Goal: Task Accomplishment & Management: Use online tool/utility

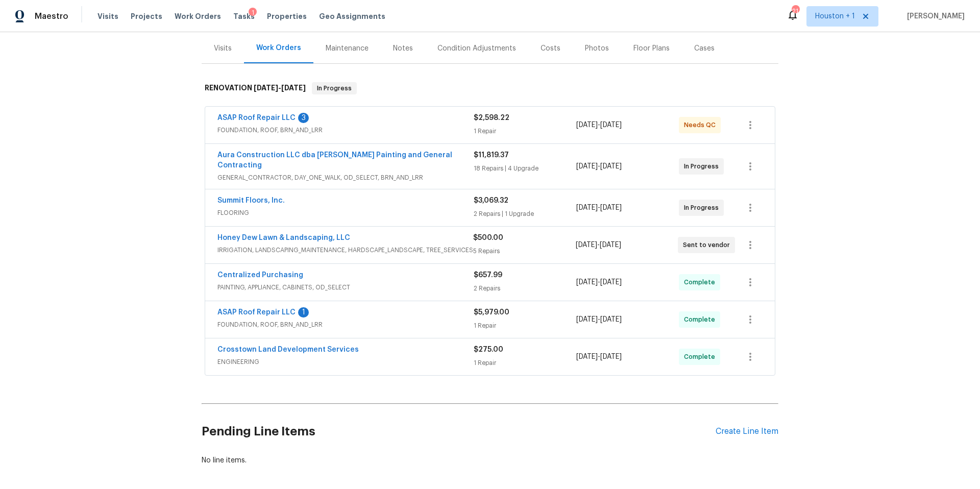
scroll to position [159, 0]
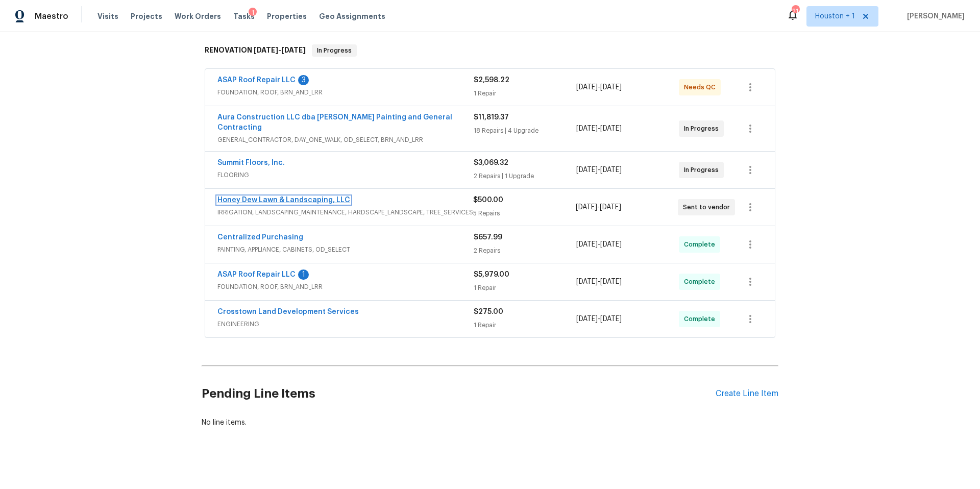
click at [302, 197] on link "Honey Dew Lawn & Landscaping, LLC" at bounding box center [283, 200] width 133 height 7
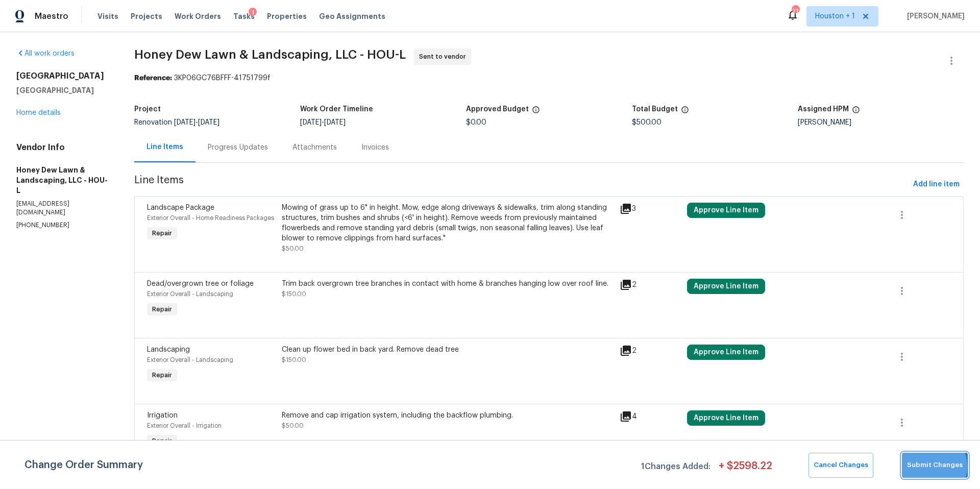
click at [925, 467] on span "Submit Changes" at bounding box center [935, 465] width 56 height 12
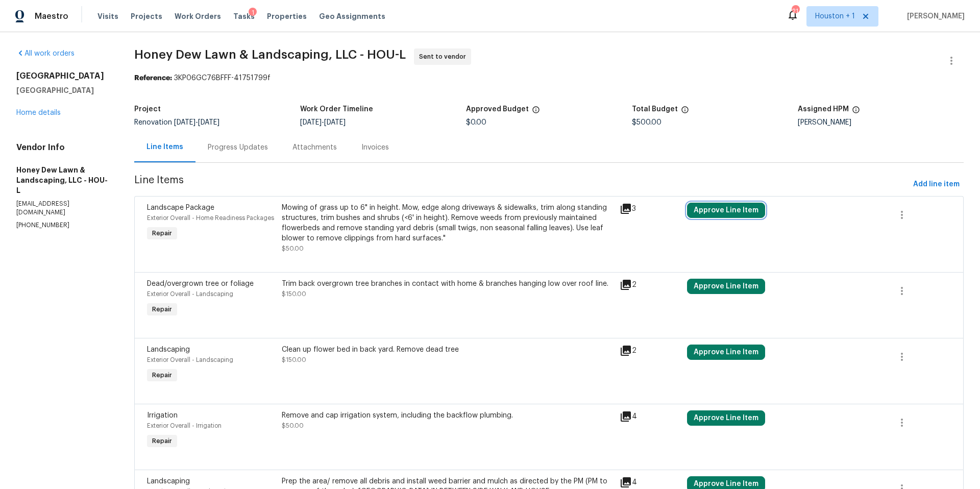
click at [722, 211] on button "Approve Line Item" at bounding box center [726, 210] width 78 height 15
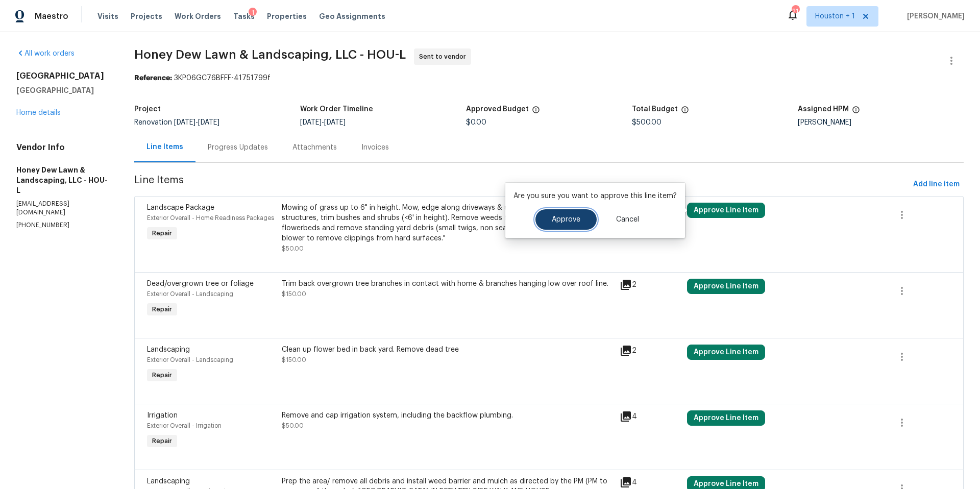
click at [548, 224] on button "Approve" at bounding box center [566, 219] width 61 height 20
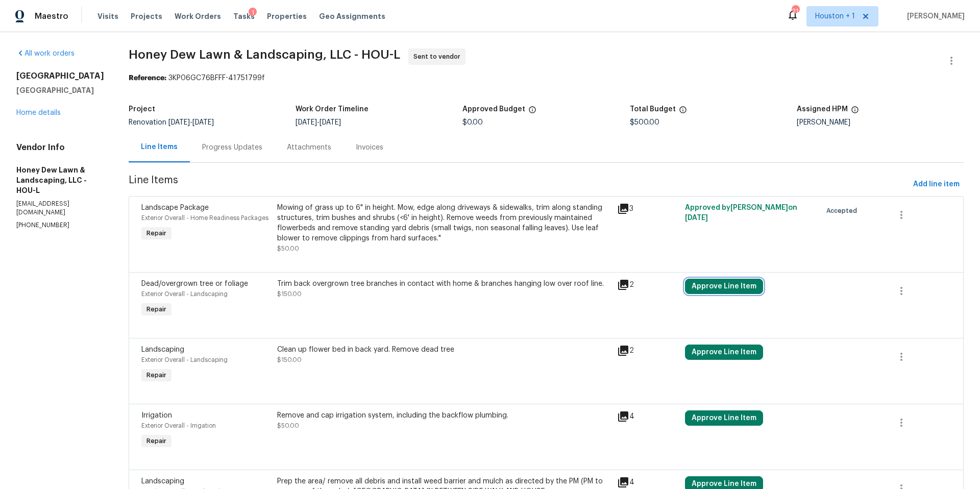
click at [712, 289] on button "Approve Line Item" at bounding box center [724, 286] width 78 height 15
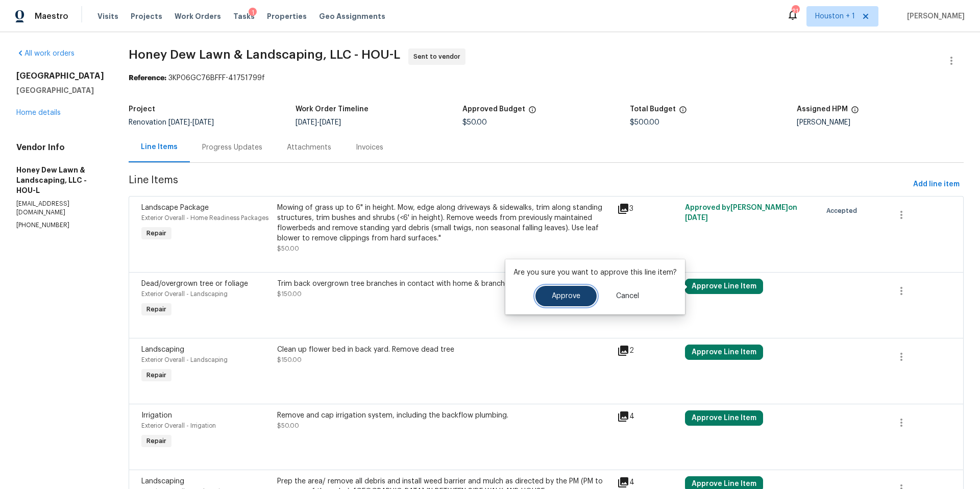
click at [564, 291] on button "Approve" at bounding box center [566, 296] width 61 height 20
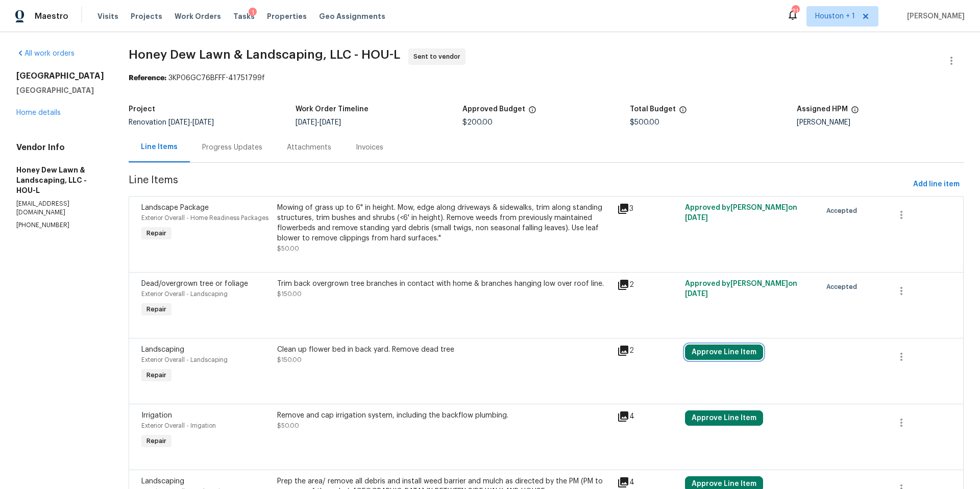
click at [734, 355] on button "Approve Line Item" at bounding box center [724, 352] width 78 height 15
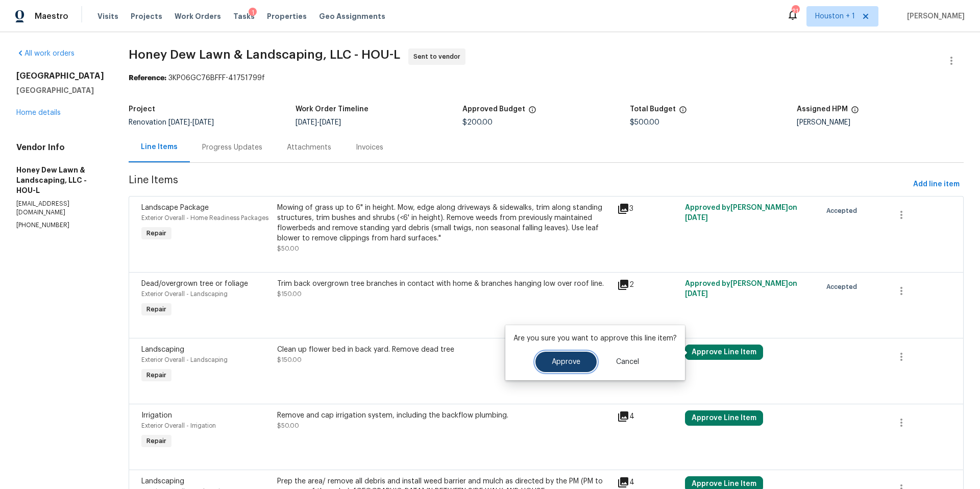
click at [575, 358] on span "Approve" at bounding box center [566, 362] width 29 height 8
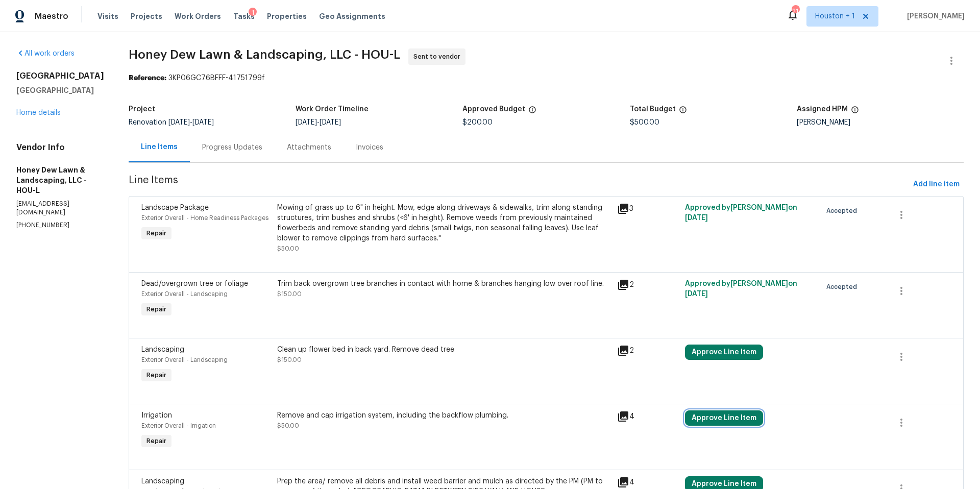
click at [720, 422] on button "Approve Line Item" at bounding box center [724, 417] width 78 height 15
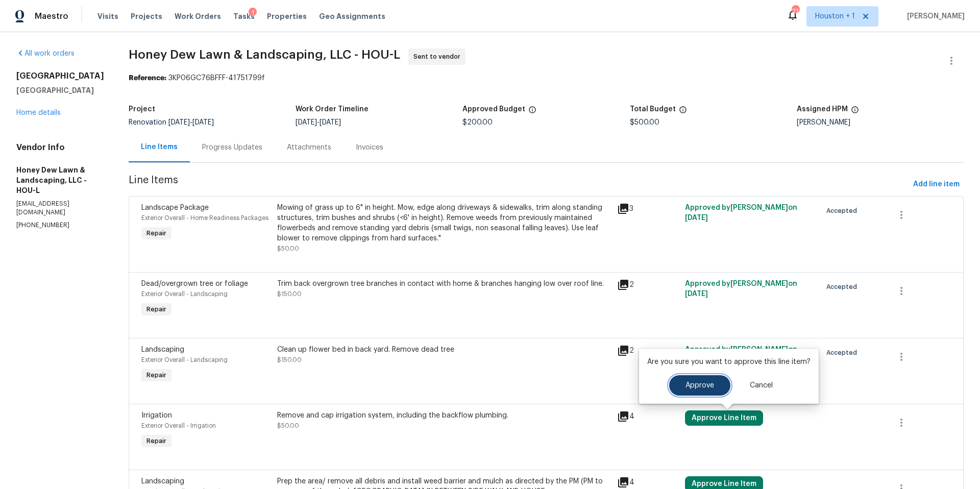
click at [686, 389] on button "Approve" at bounding box center [699, 385] width 61 height 20
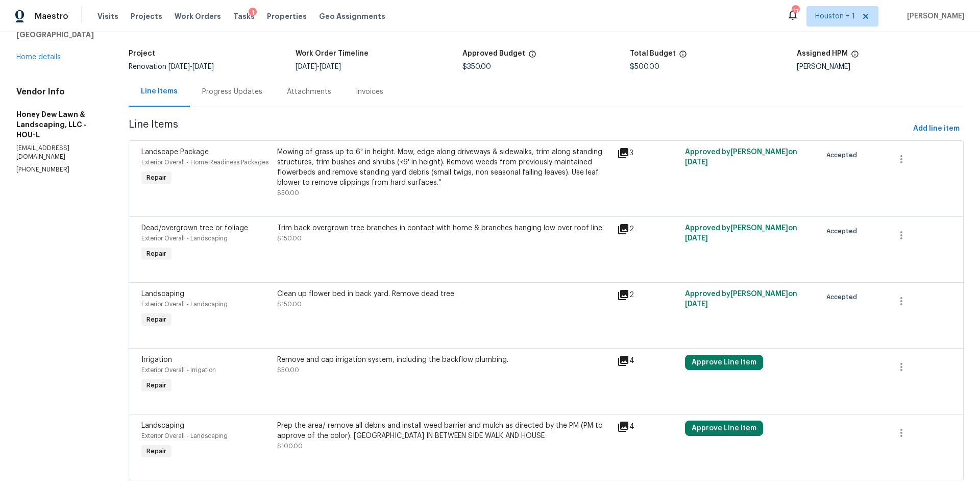
scroll to position [77, 0]
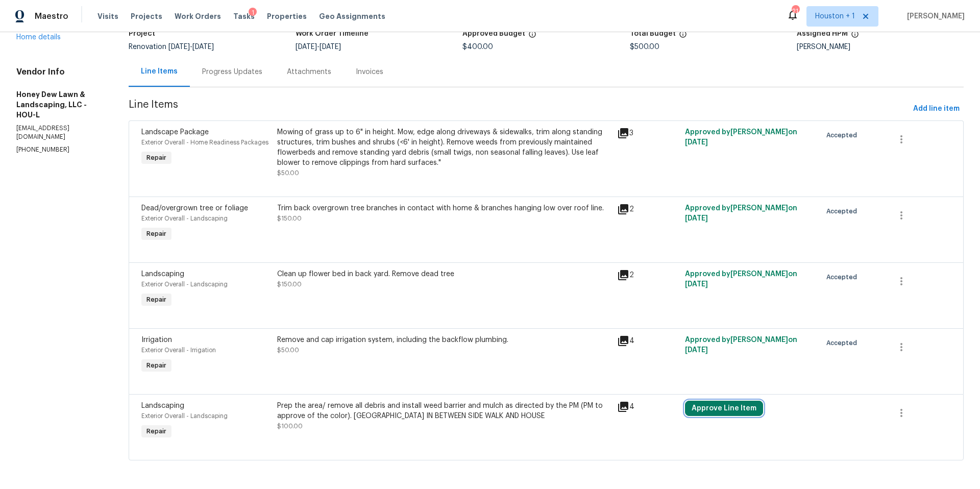
click at [704, 413] on button "Approve Line Item" at bounding box center [724, 408] width 78 height 15
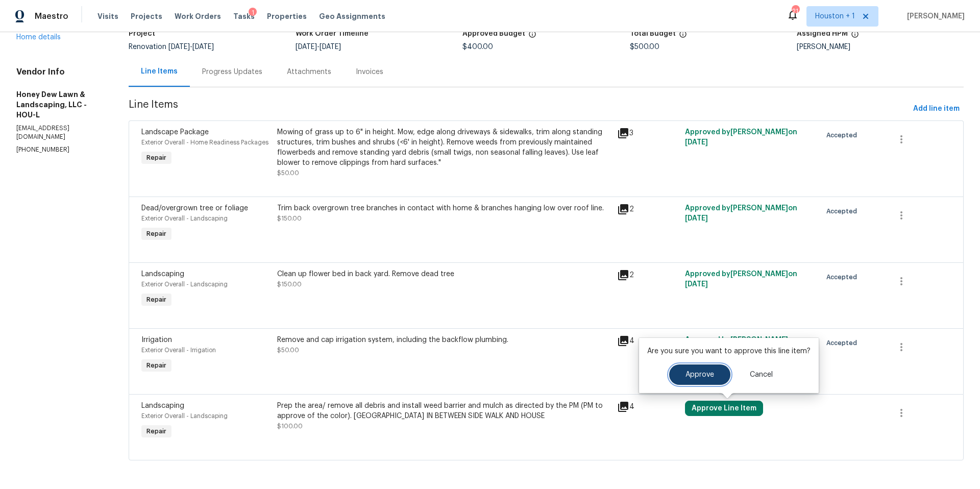
click at [706, 380] on button "Approve" at bounding box center [699, 375] width 61 height 20
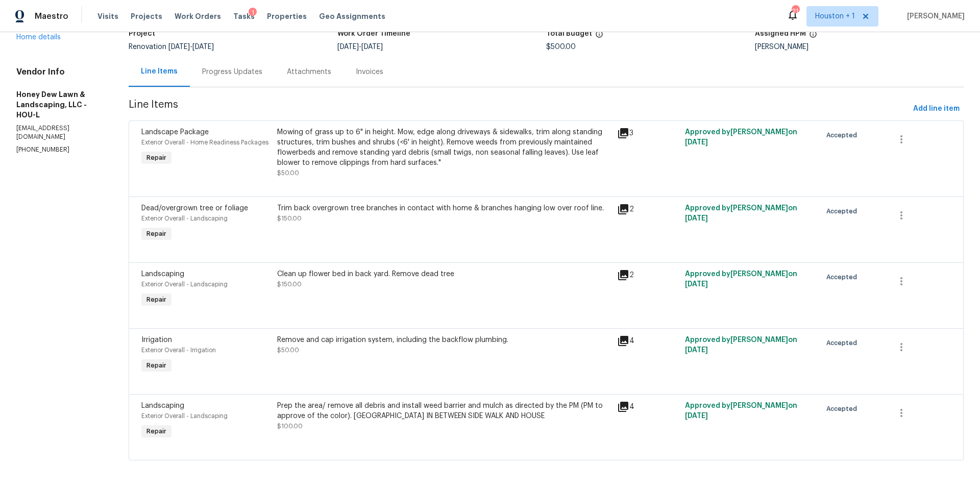
scroll to position [0, 0]
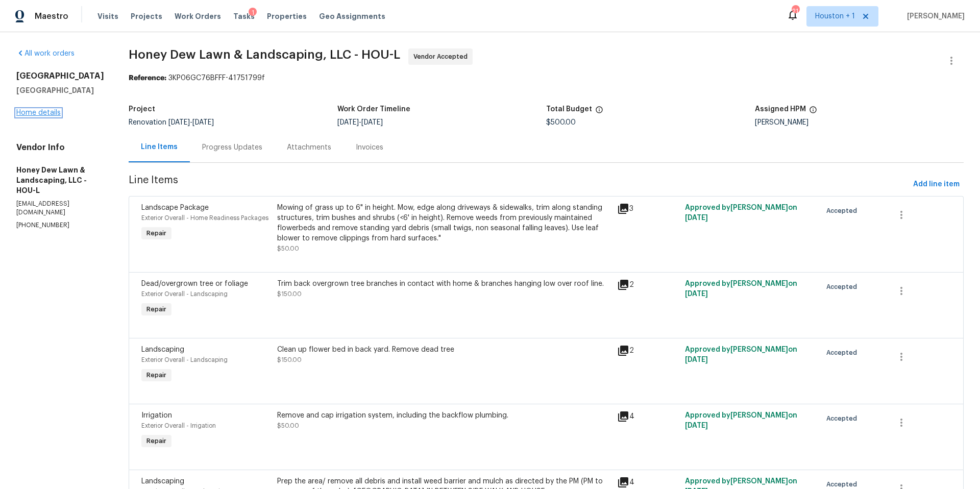
click at [46, 112] on link "Home details" at bounding box center [38, 112] width 44 height 7
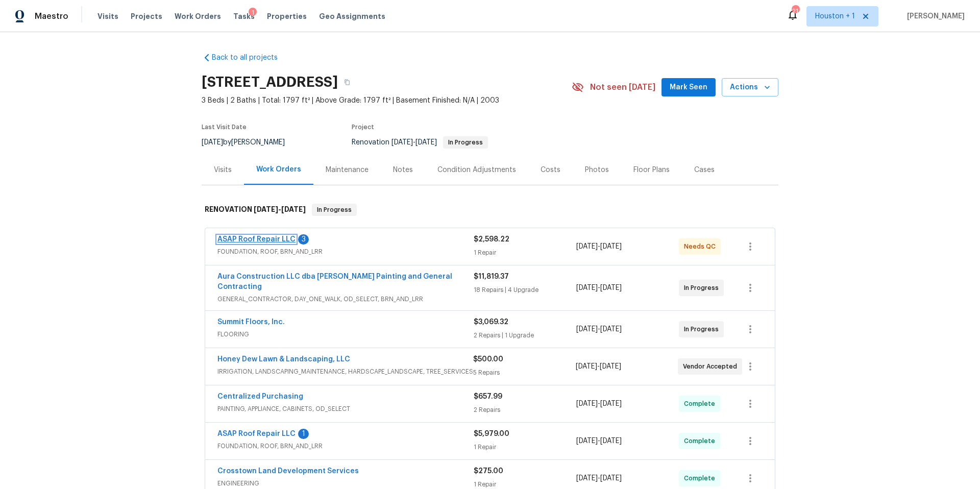
click at [259, 239] on link "ASAP Roof Repair LLC" at bounding box center [256, 239] width 78 height 7
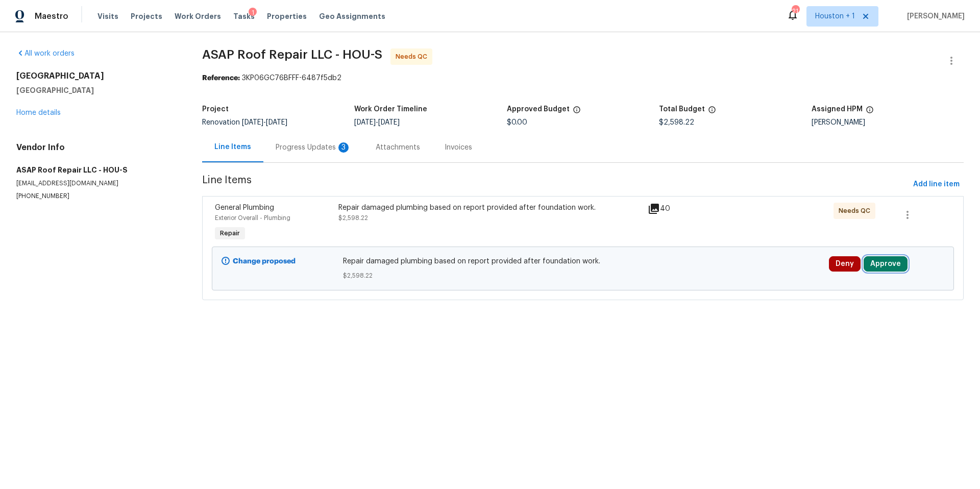
click at [890, 262] on button "Approve" at bounding box center [886, 263] width 44 height 15
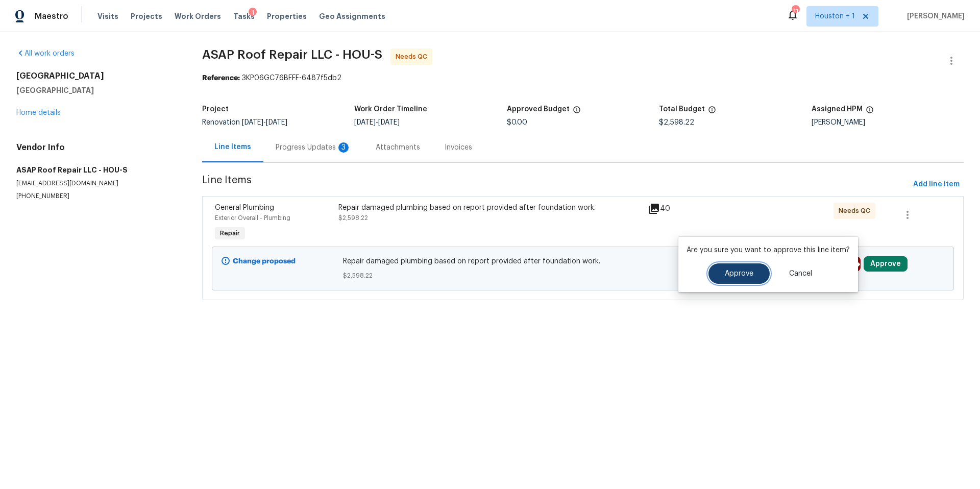
click at [730, 268] on button "Approve" at bounding box center [739, 273] width 61 height 20
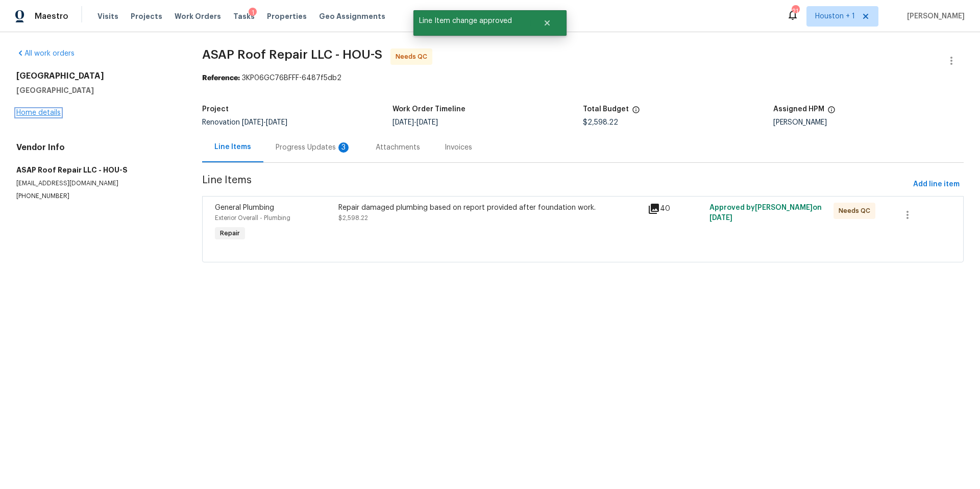
click at [48, 114] on link "Home details" at bounding box center [38, 112] width 44 height 7
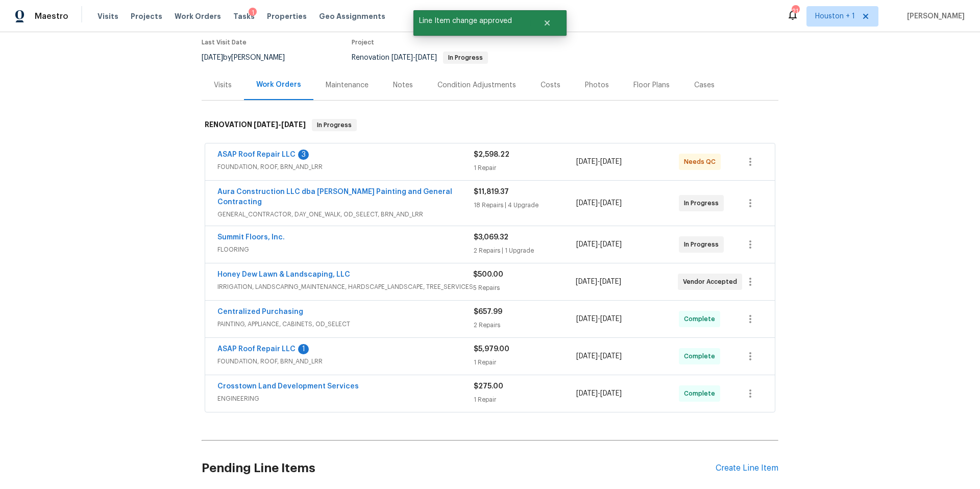
scroll to position [159, 0]
